Goal: Find contact information: Find contact information

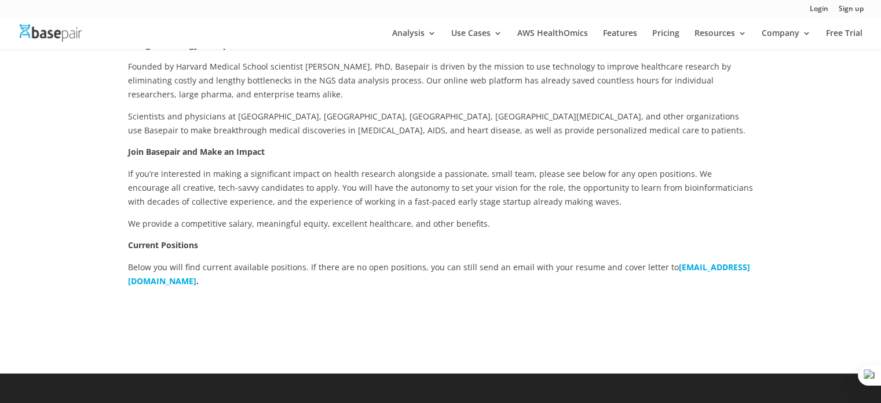
scroll to position [195, 0]
click at [246, 287] on p "Below you will find current available positions. If there are no open positions…" at bounding box center [441, 274] width 626 height 28
drag, startPoint x: 116, startPoint y: 284, endPoint x: 234, endPoint y: 295, distance: 118.6
click at [234, 295] on div "Using Technology to Improve Healthcare Founded by Harvard Medical School scient…" at bounding box center [440, 182] width 881 height 382
copy b "careers@basepairtech.com"
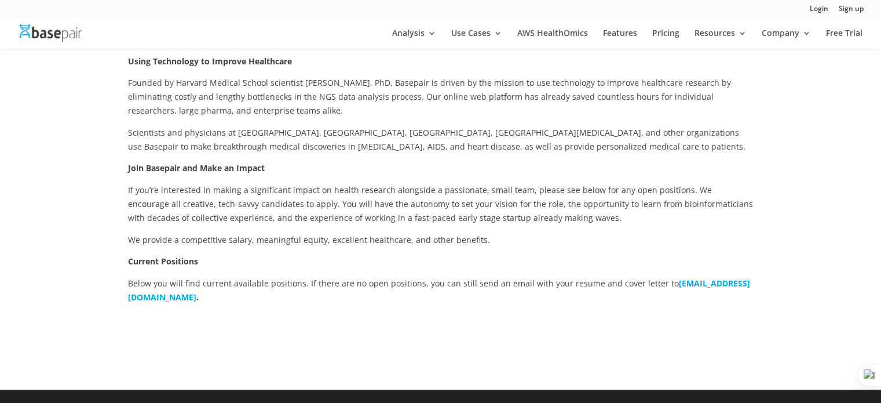
click at [426, 165] on p "Join Basepair and Make an Impact" at bounding box center [441, 172] width 626 height 22
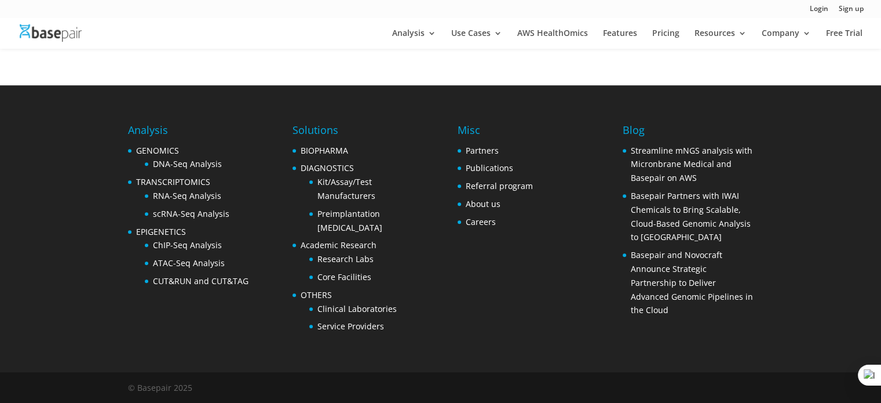
scroll to position [483, 0]
click at [187, 192] on link "RNA-Seq Analysis" at bounding box center [187, 195] width 68 height 11
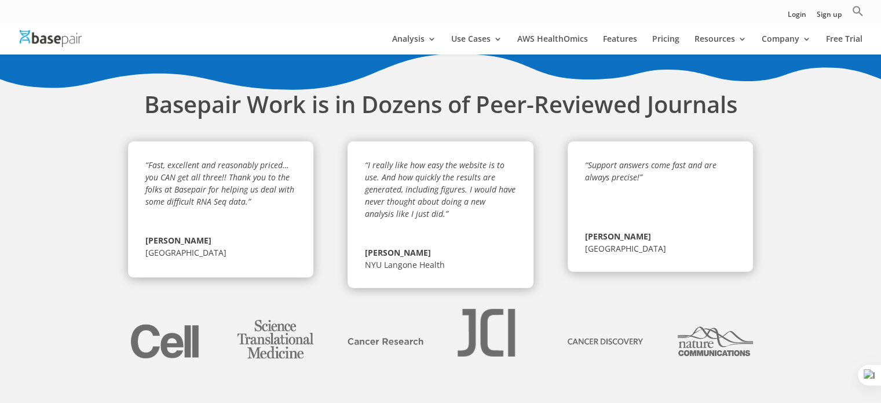
scroll to position [3458, 0]
